Goal: Task Accomplishment & Management: Complete application form

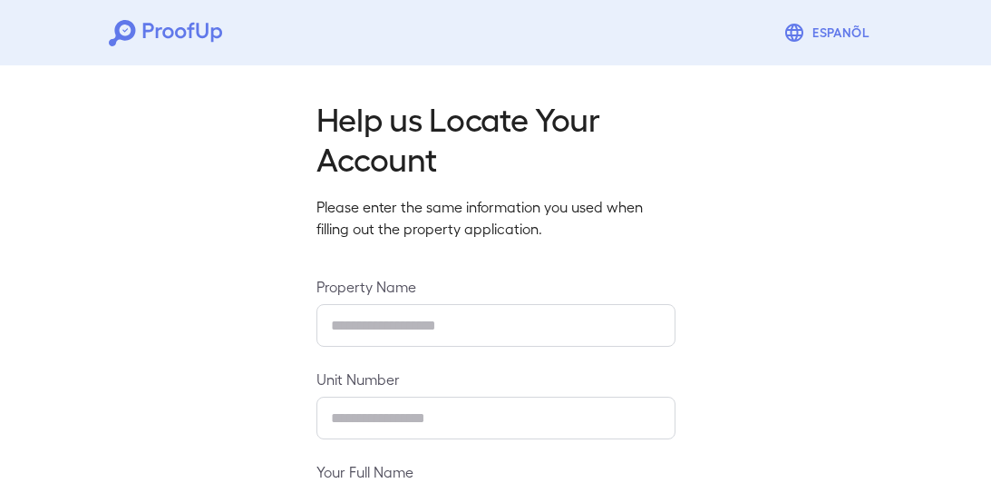
type input "**********"
type input "****"
type input "**********"
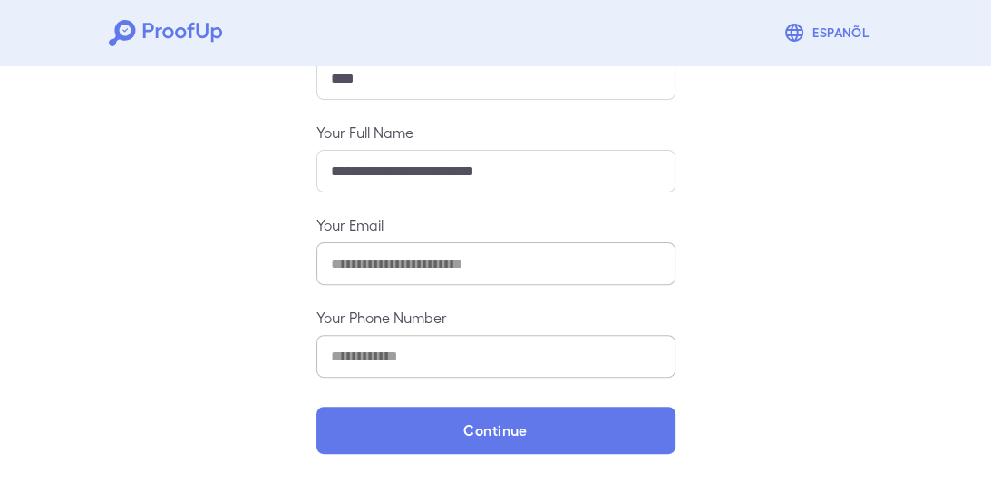
scroll to position [377, 0]
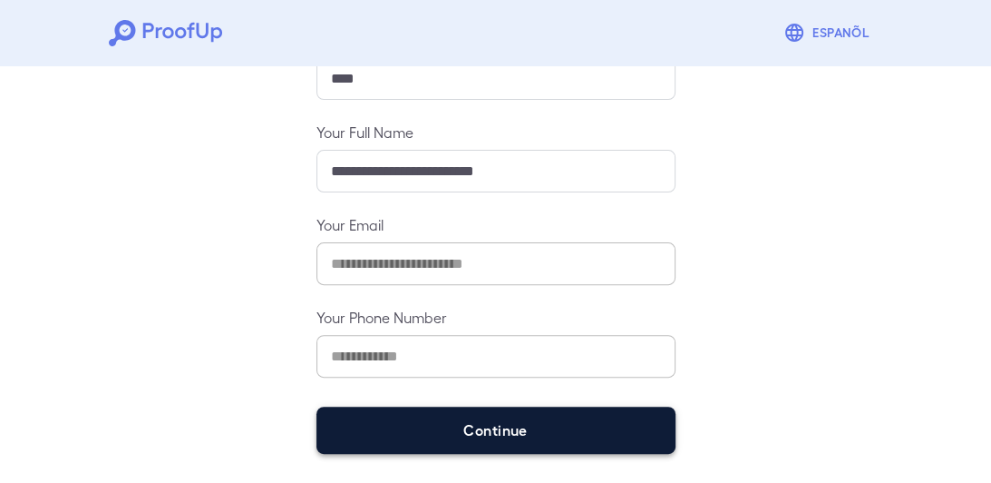
click at [504, 428] on button "Continue" at bounding box center [496, 429] width 359 height 47
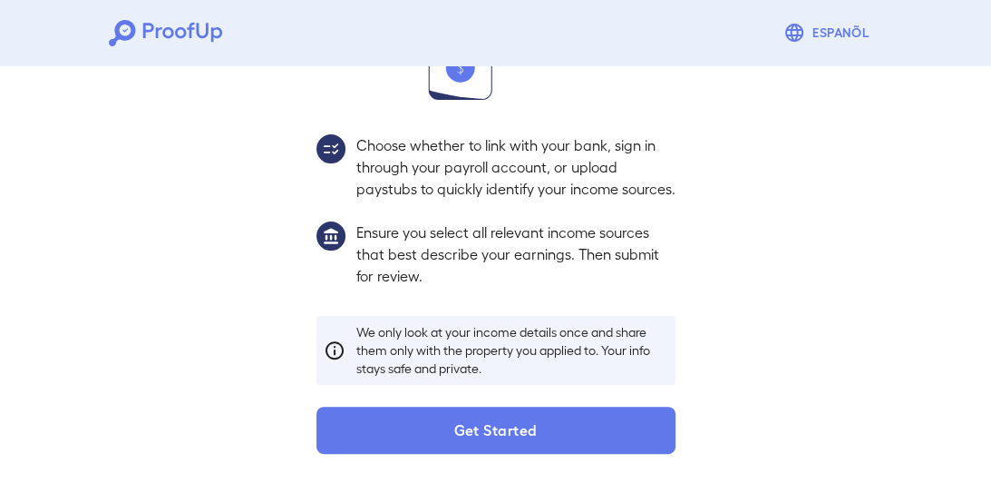
scroll to position [325, 0]
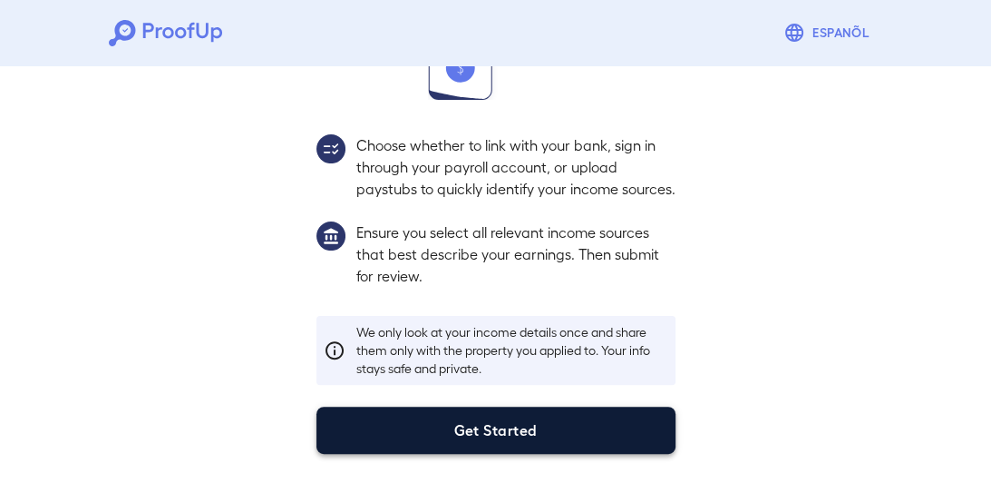
click at [457, 425] on button "Get Started" at bounding box center [496, 429] width 359 height 47
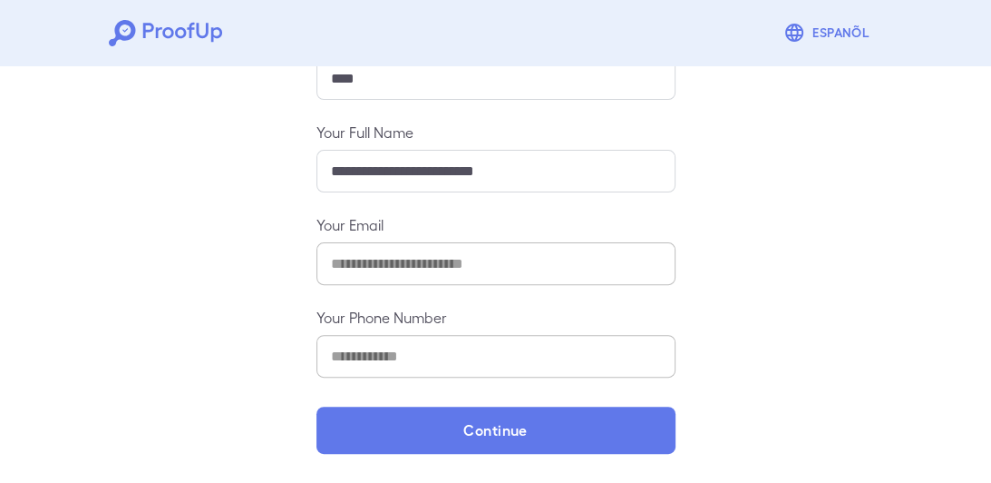
scroll to position [377, 0]
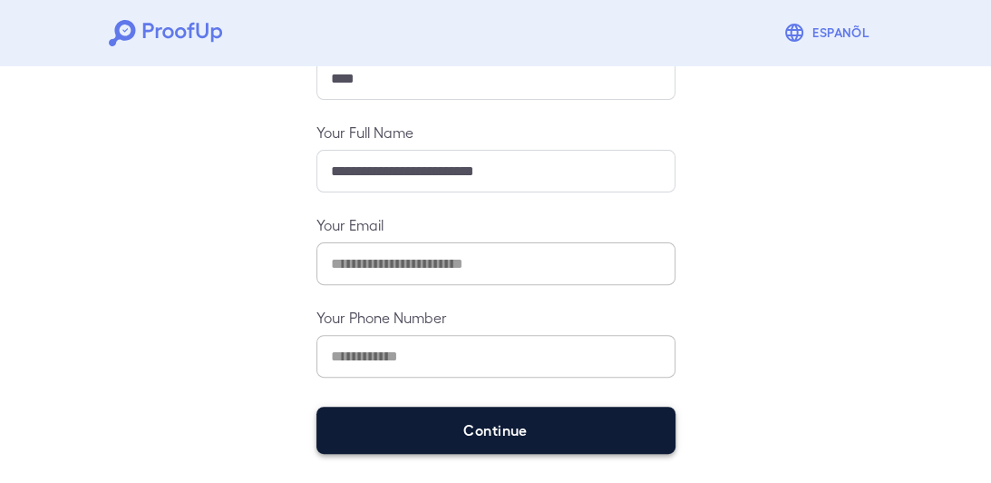
click at [474, 432] on button "Continue" at bounding box center [496, 429] width 359 height 47
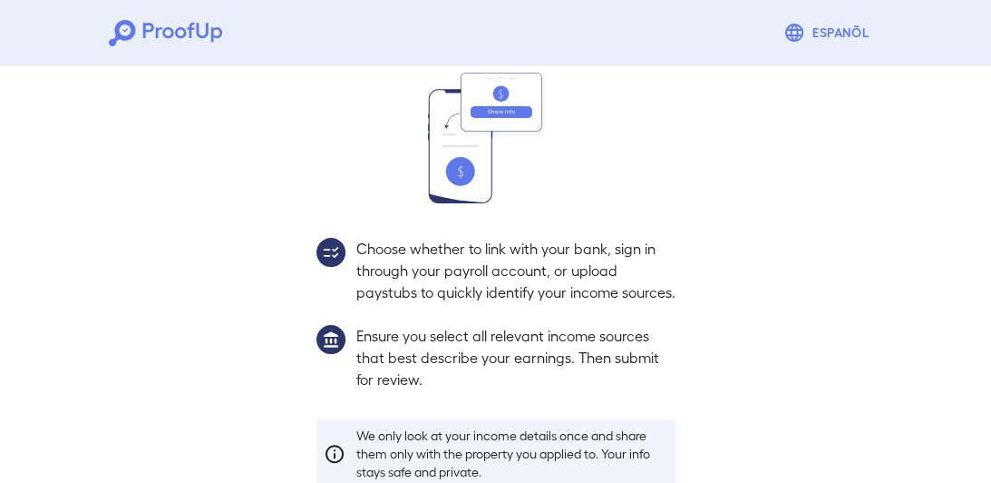
scroll to position [325, 0]
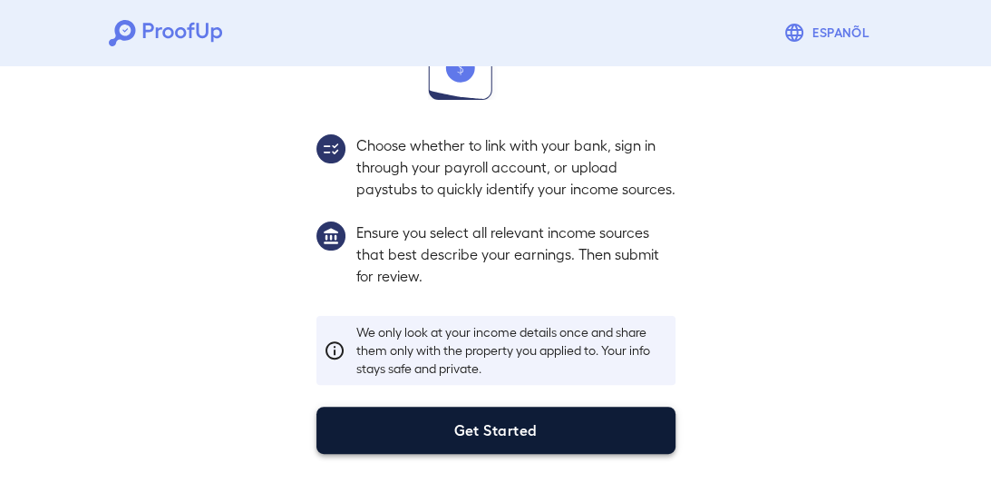
click at [474, 431] on button "Get Started" at bounding box center [496, 429] width 359 height 47
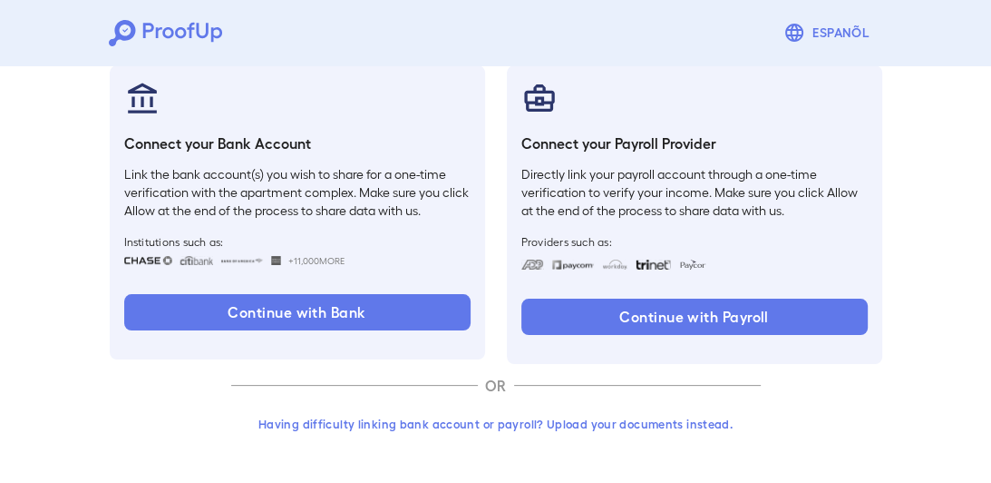
scroll to position [215, 0]
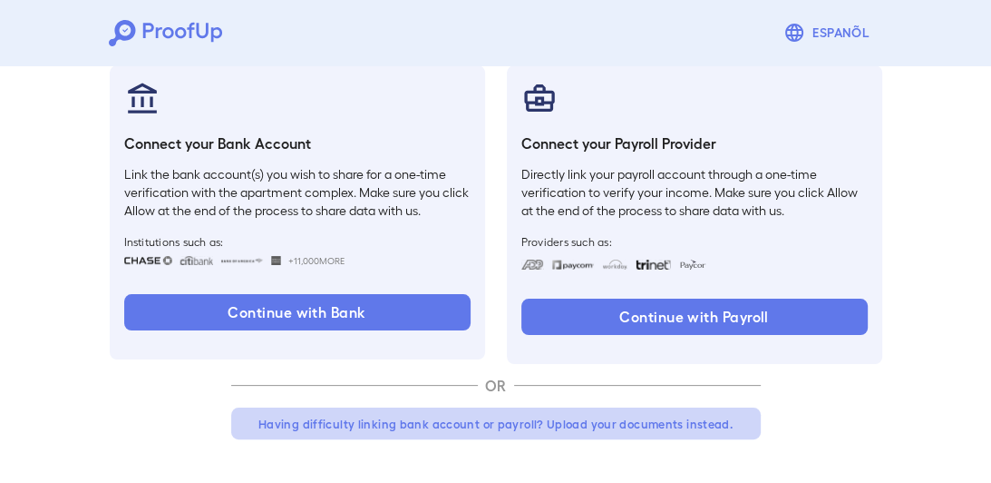
click at [607, 421] on button "Having difficulty linking bank account or payroll? Upload your documents instea…" at bounding box center [496, 423] width 530 height 33
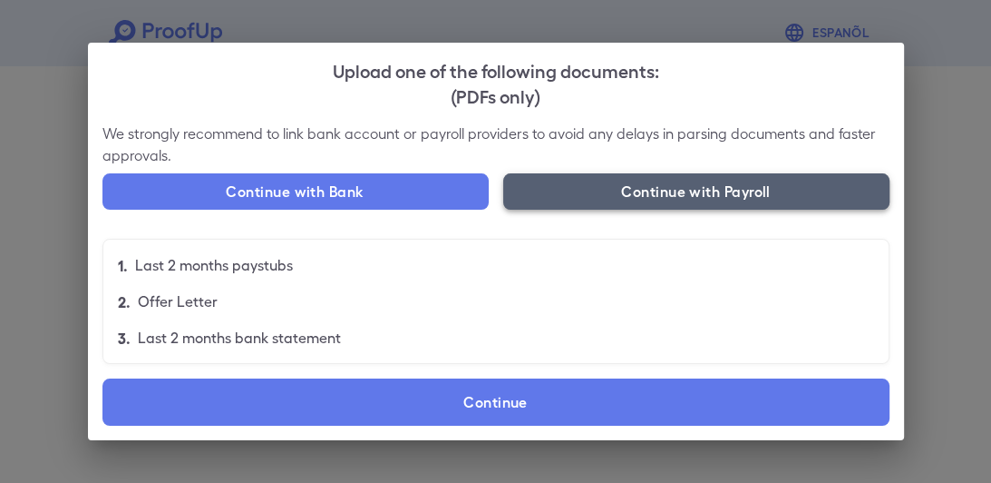
click at [690, 184] on button "Continue with Payroll" at bounding box center [696, 191] width 386 height 36
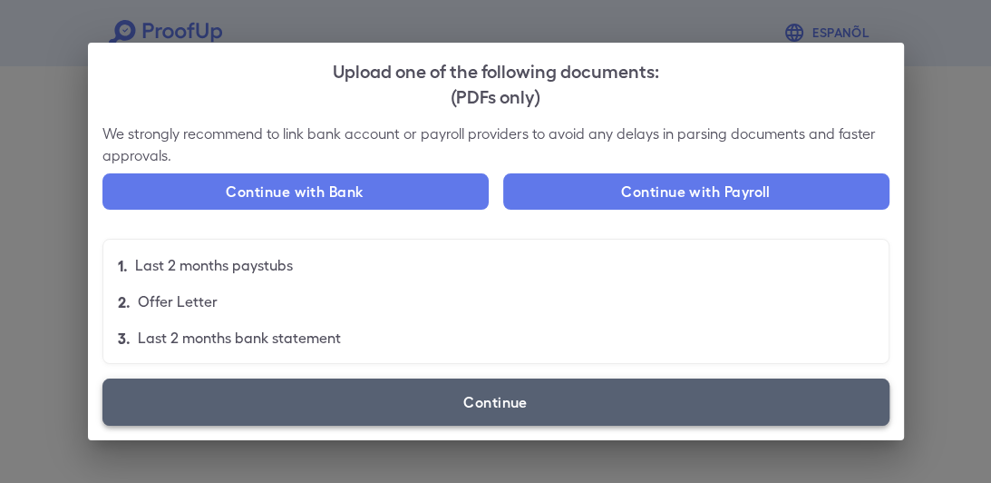
click at [519, 411] on label "Continue" at bounding box center [495, 401] width 787 height 47
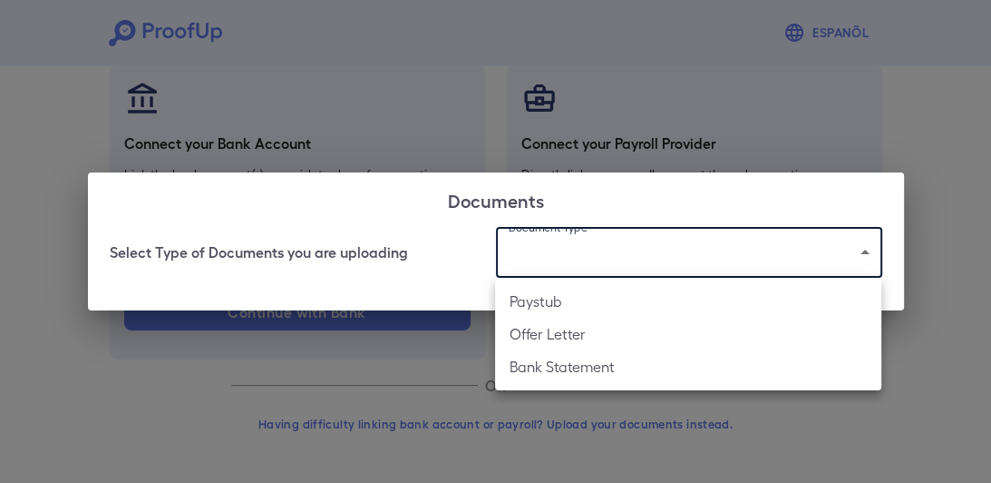
click at [859, 256] on body "Espanõl Go back How Would You Like to Verify Your Income? There are multiple wa…" at bounding box center [495, 136] width 991 height 693
click at [551, 300] on li "Paystub" at bounding box center [688, 301] width 386 height 33
type input "*******"
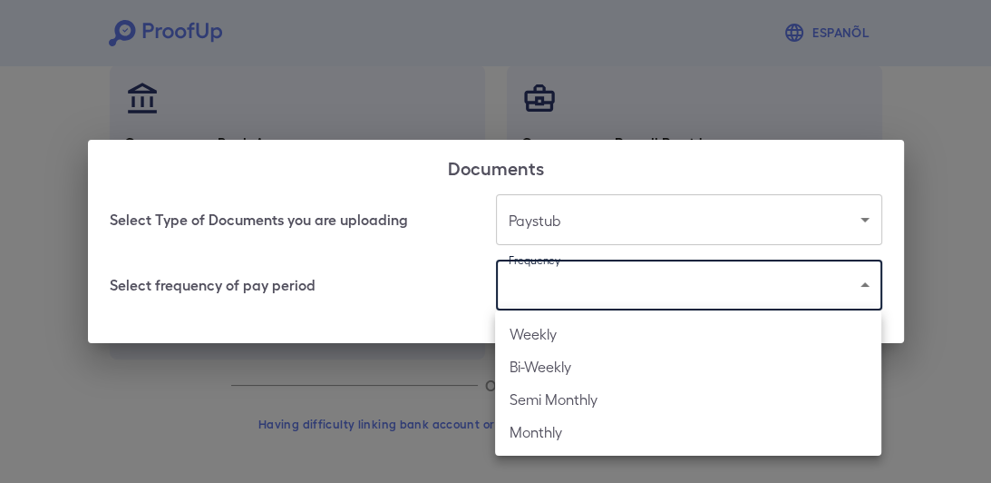
click at [857, 282] on body "Espanõl Go back How Would You Like to Verify Your Income? There are multiple wa…" at bounding box center [495, 136] width 991 height 693
click at [538, 431] on li "Monthly" at bounding box center [688, 431] width 386 height 33
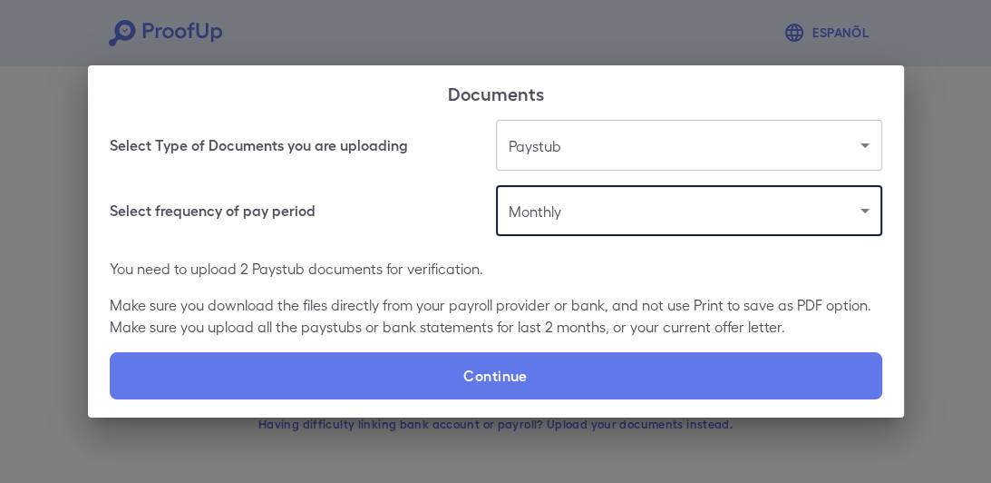
type input "*******"
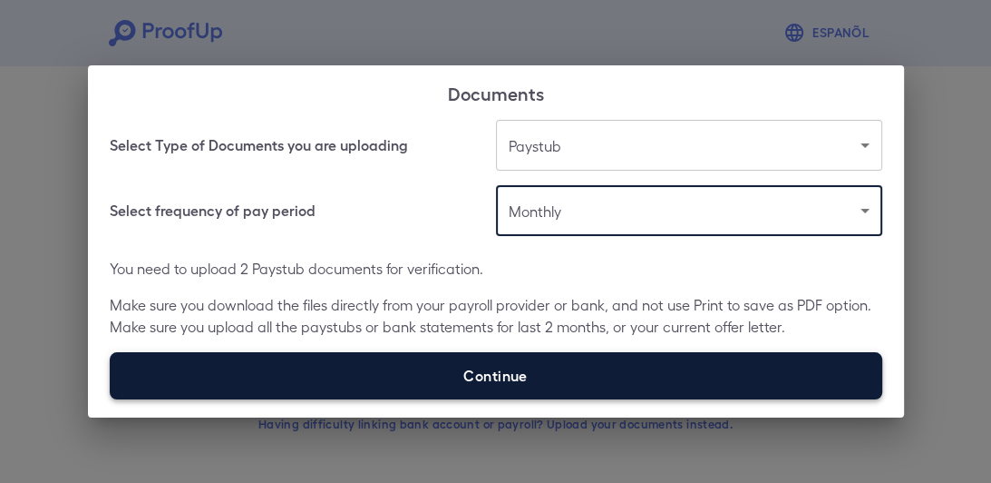
click at [725, 356] on label "Continue" at bounding box center [496, 375] width 773 height 47
click at [111, 398] on input "Continue" at bounding box center [110, 398] width 1 height 1
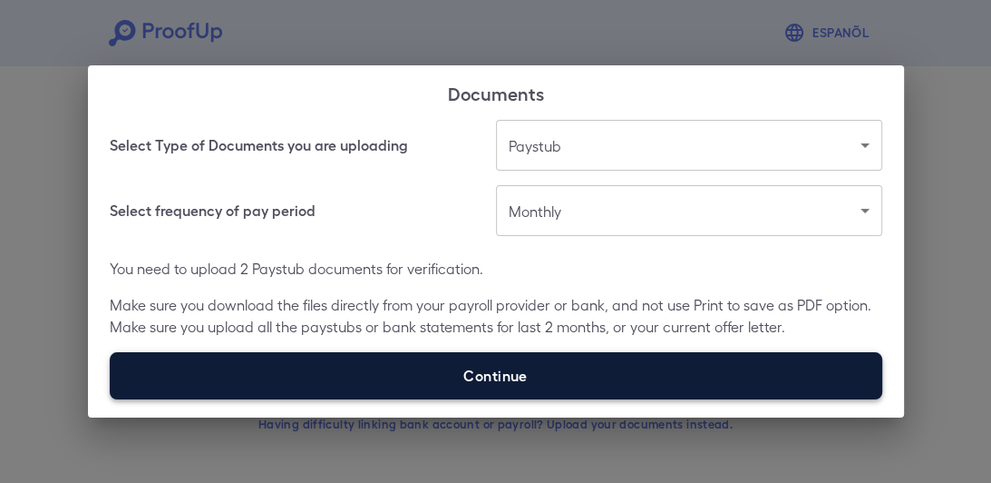
type input "**********"
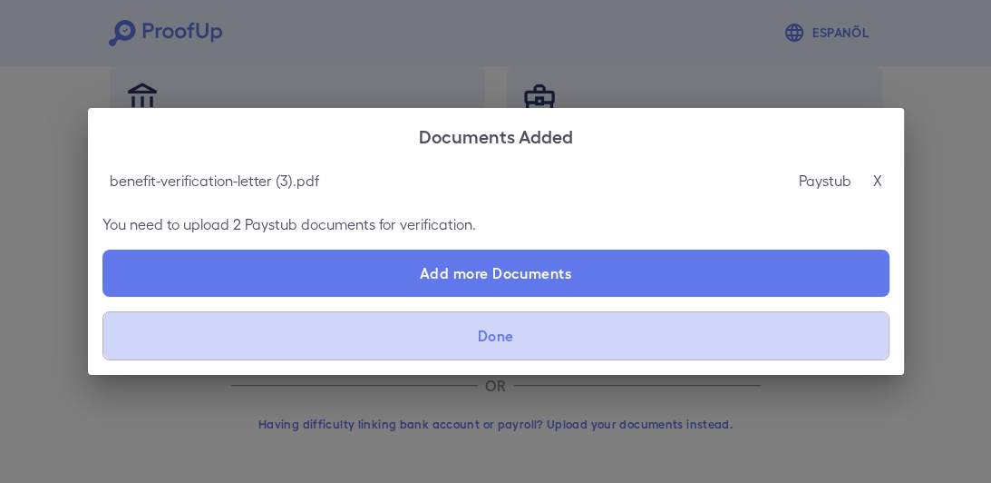
click at [519, 343] on button "Done" at bounding box center [495, 335] width 787 height 49
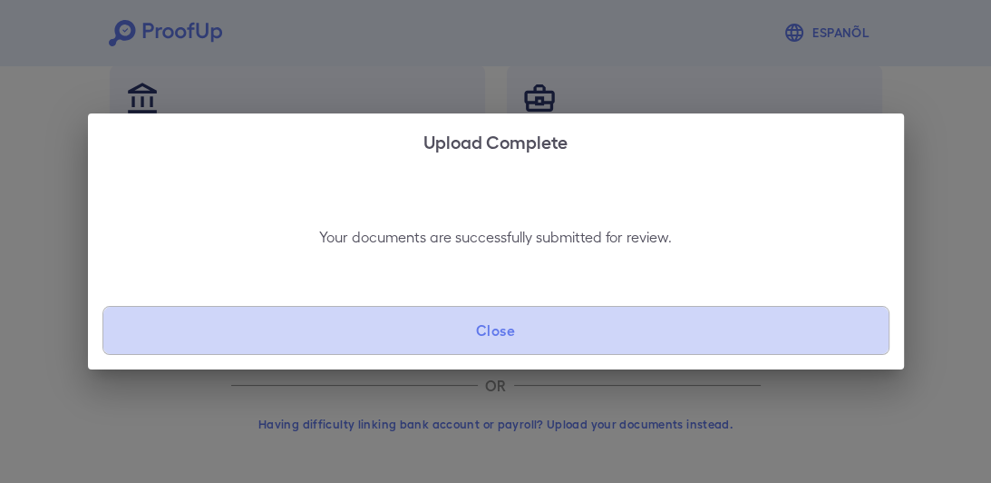
click at [494, 336] on button "Close" at bounding box center [495, 330] width 787 height 49
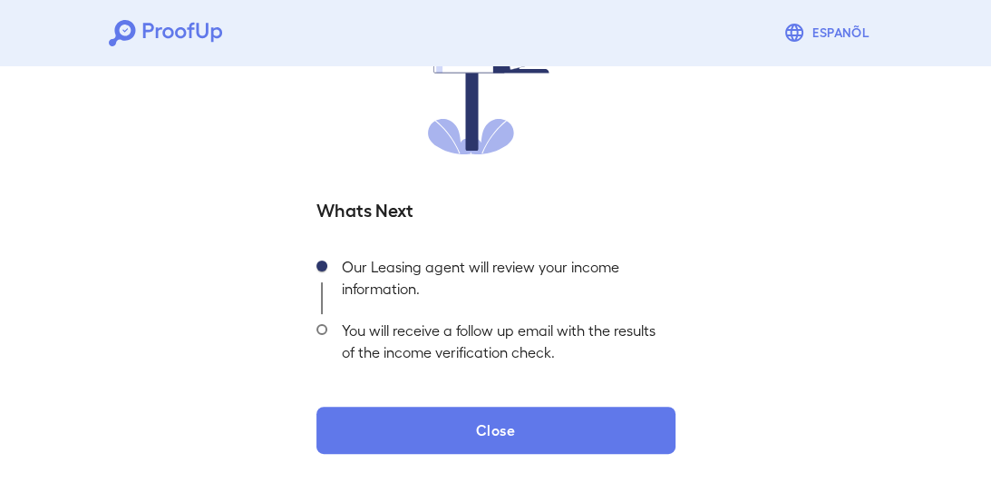
scroll to position [224, 0]
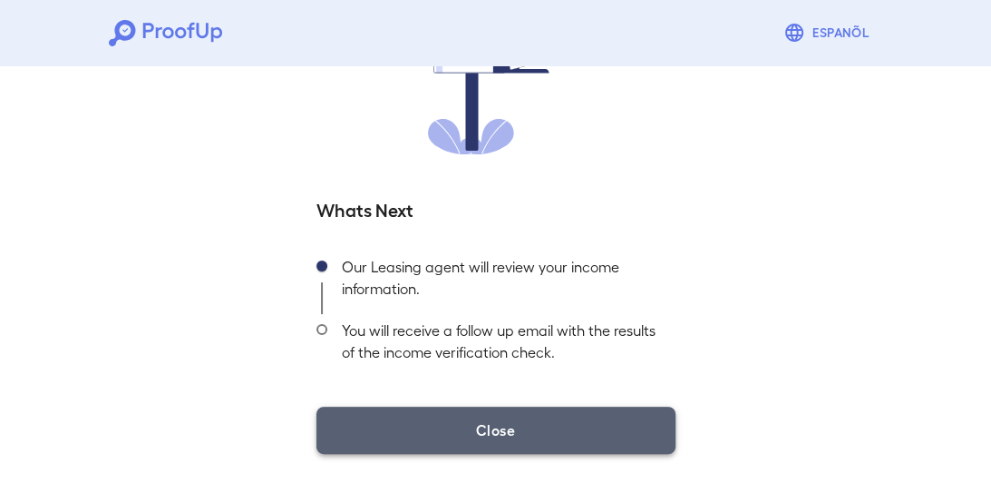
click at [467, 427] on button "Close" at bounding box center [496, 429] width 359 height 47
click at [487, 420] on button "Close" at bounding box center [496, 429] width 359 height 47
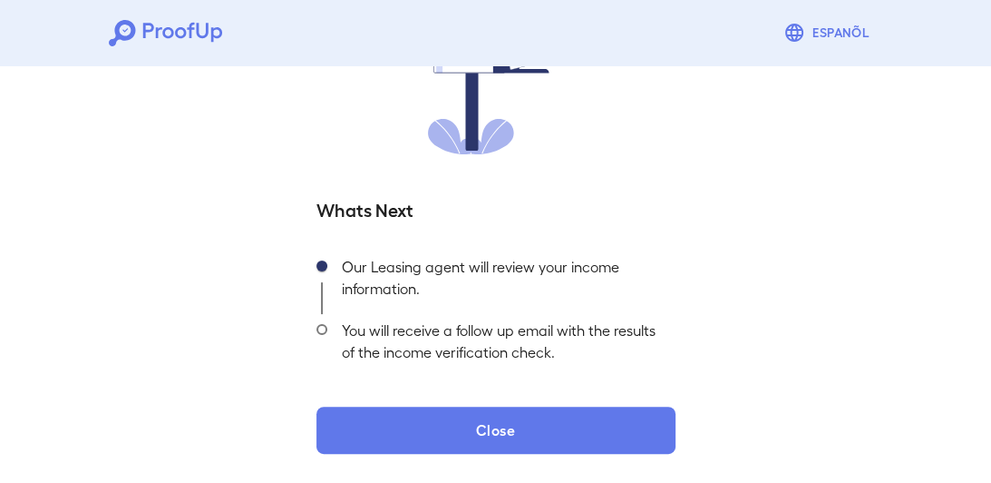
click at [321, 324] on span at bounding box center [322, 329] width 11 height 11
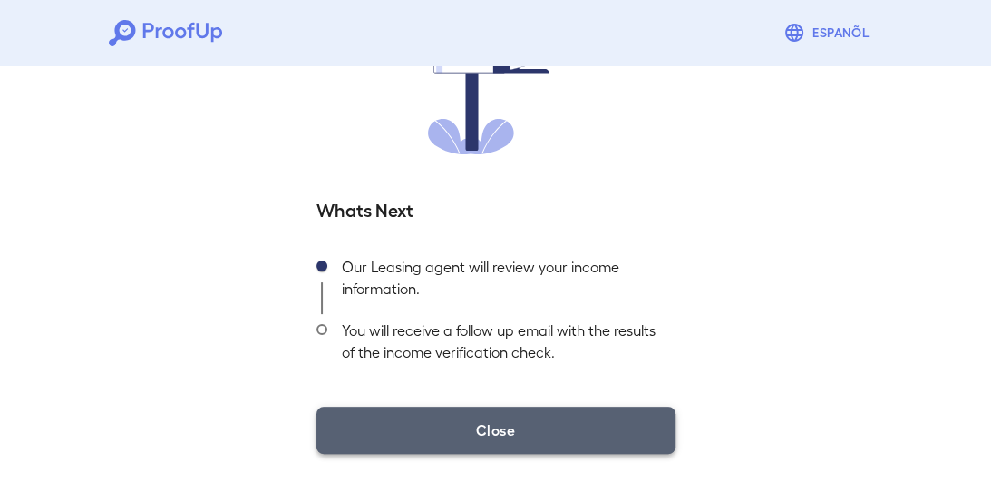
click at [478, 420] on button "Close" at bounding box center [496, 429] width 359 height 47
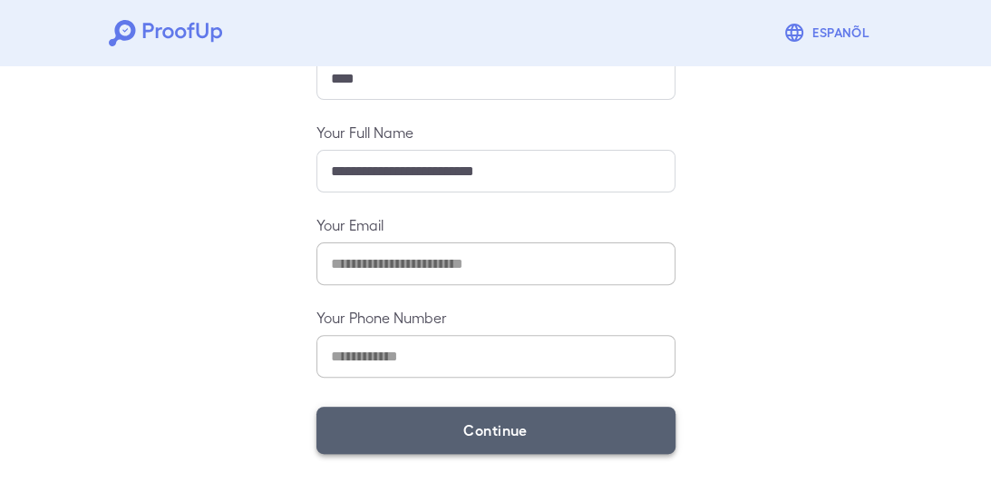
click at [532, 430] on button "Continue" at bounding box center [496, 429] width 359 height 47
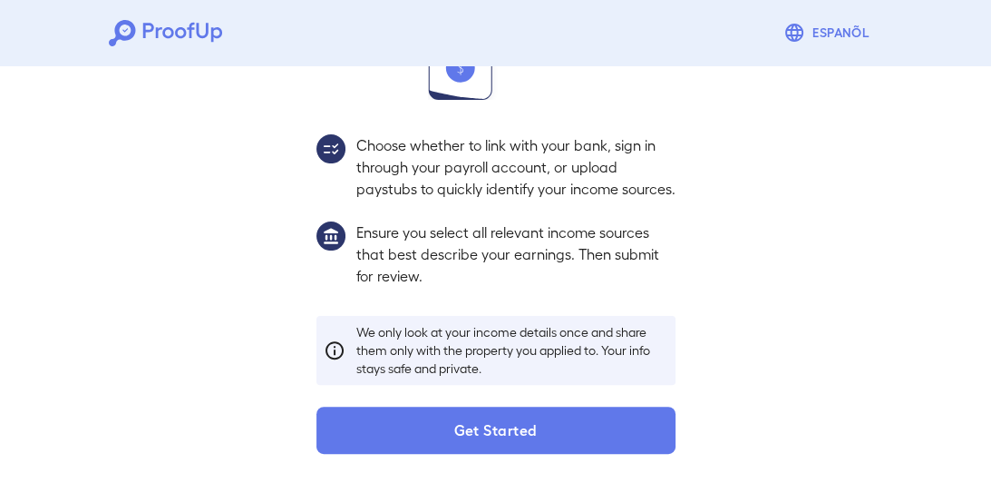
scroll to position [325, 0]
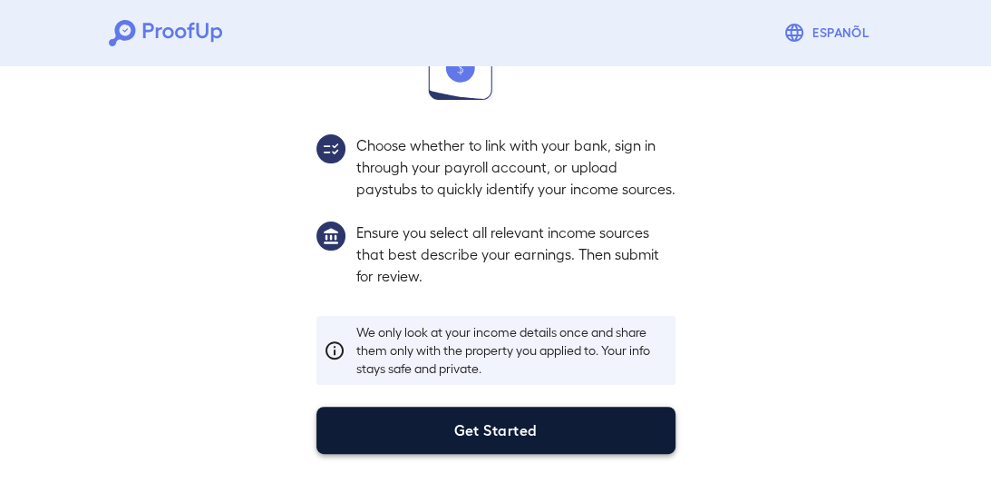
click at [532, 427] on button "Get Started" at bounding box center [496, 429] width 359 height 47
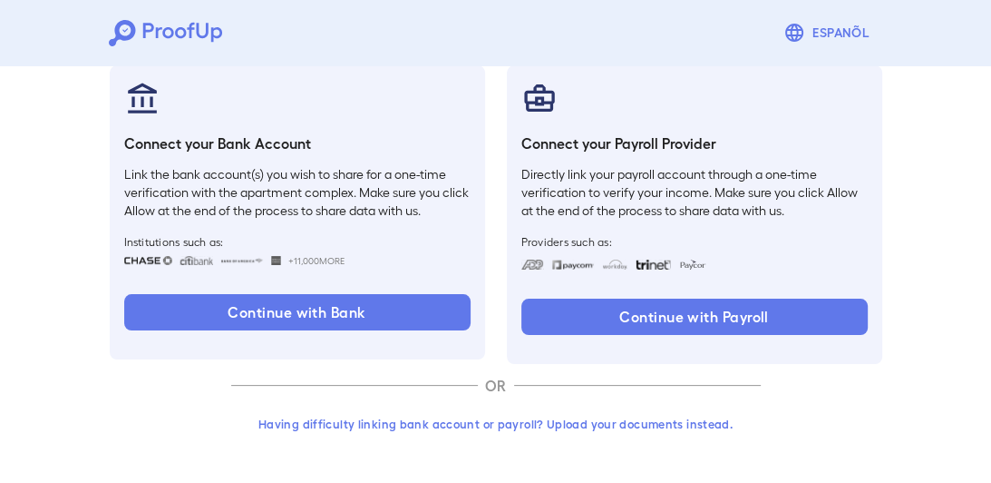
scroll to position [215, 0]
